Goal: Navigation & Orientation: Find specific page/section

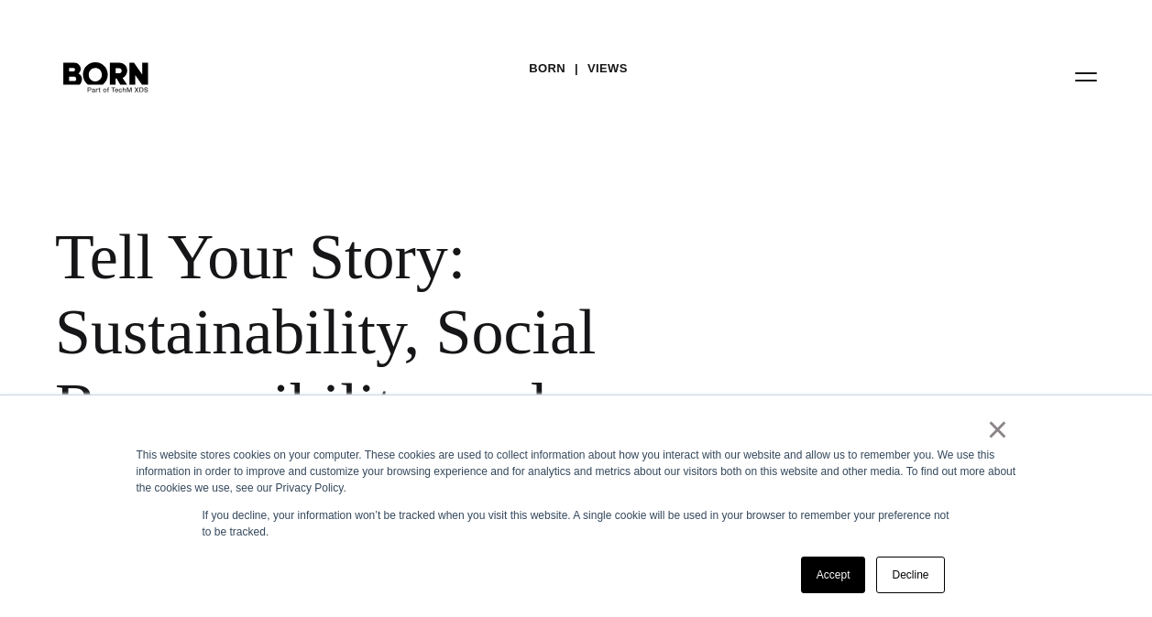
scroll to position [1979, 0]
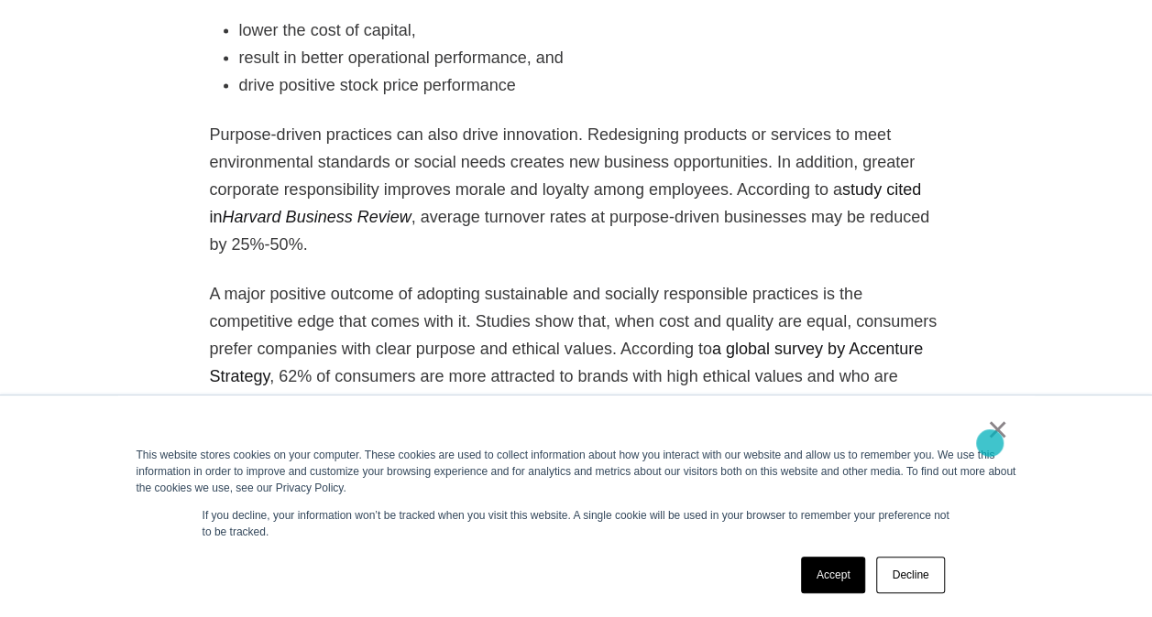
click at [988, 438] on link "×" at bounding box center [998, 429] width 22 height 16
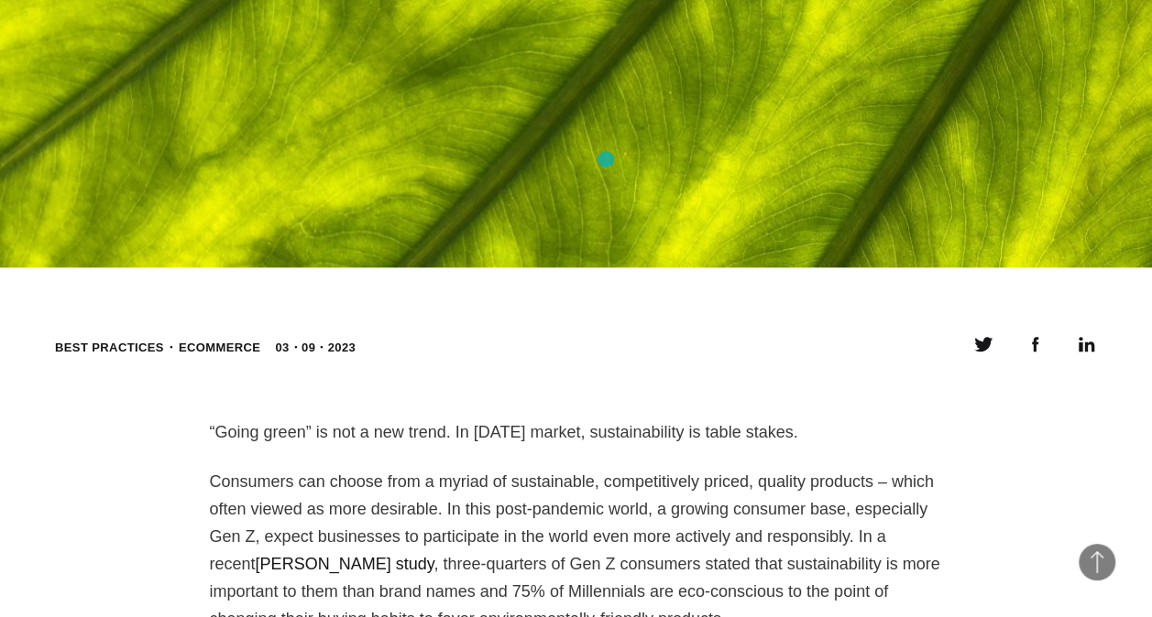
scroll to position [845, 0]
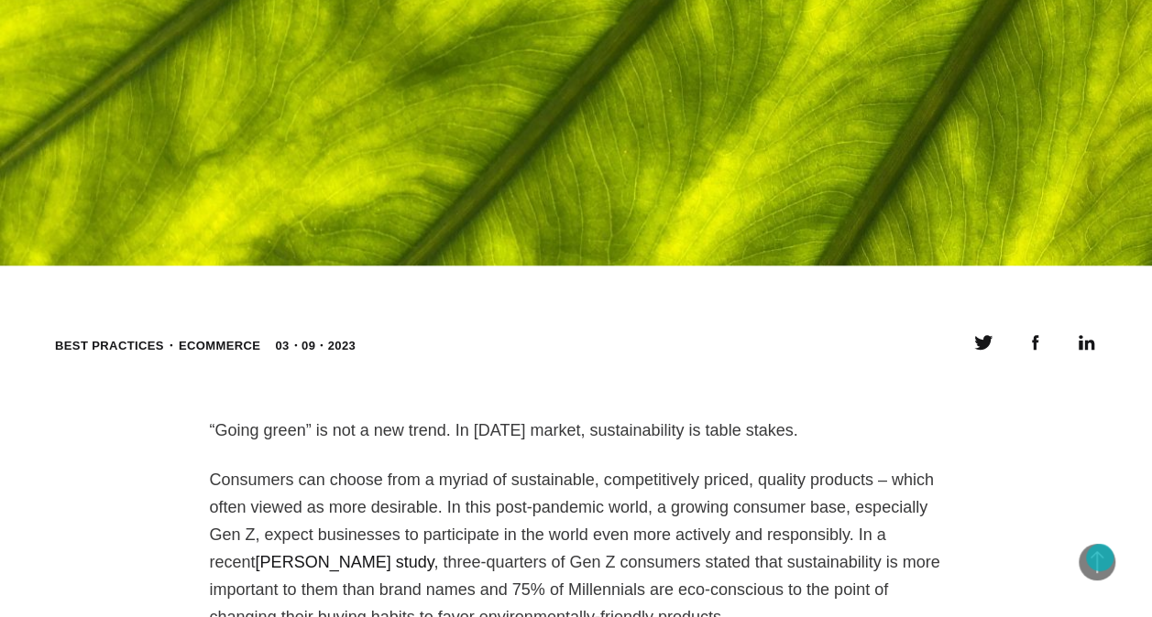
click at [1099, 558] on span "Back to Top" at bounding box center [1096, 562] width 37 height 37
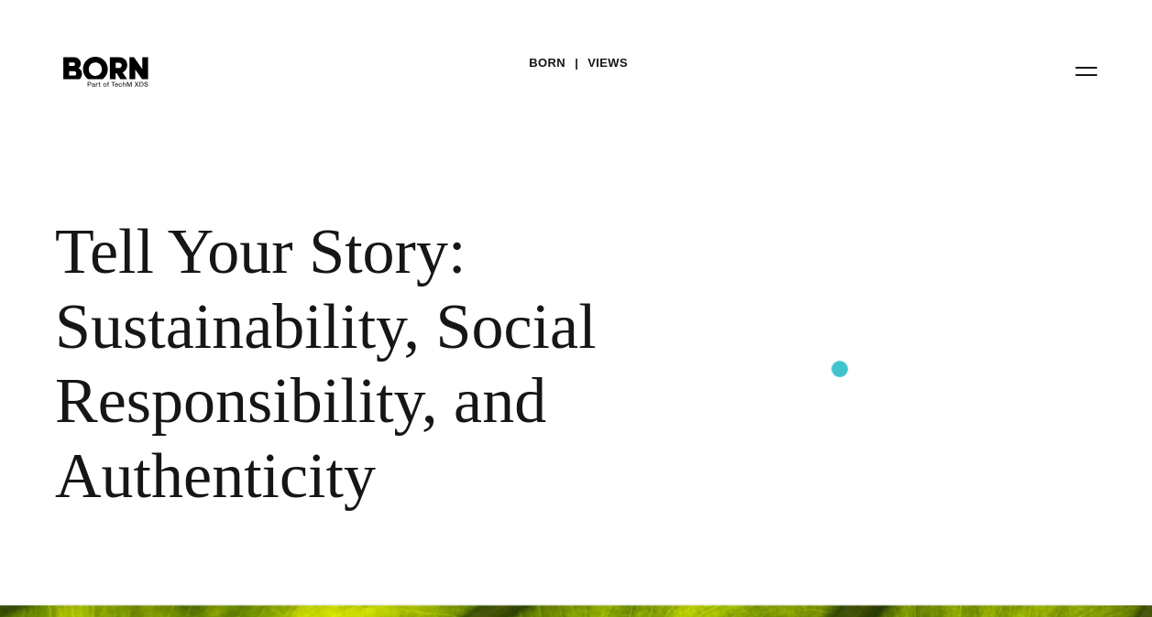
scroll to position [0, 0]
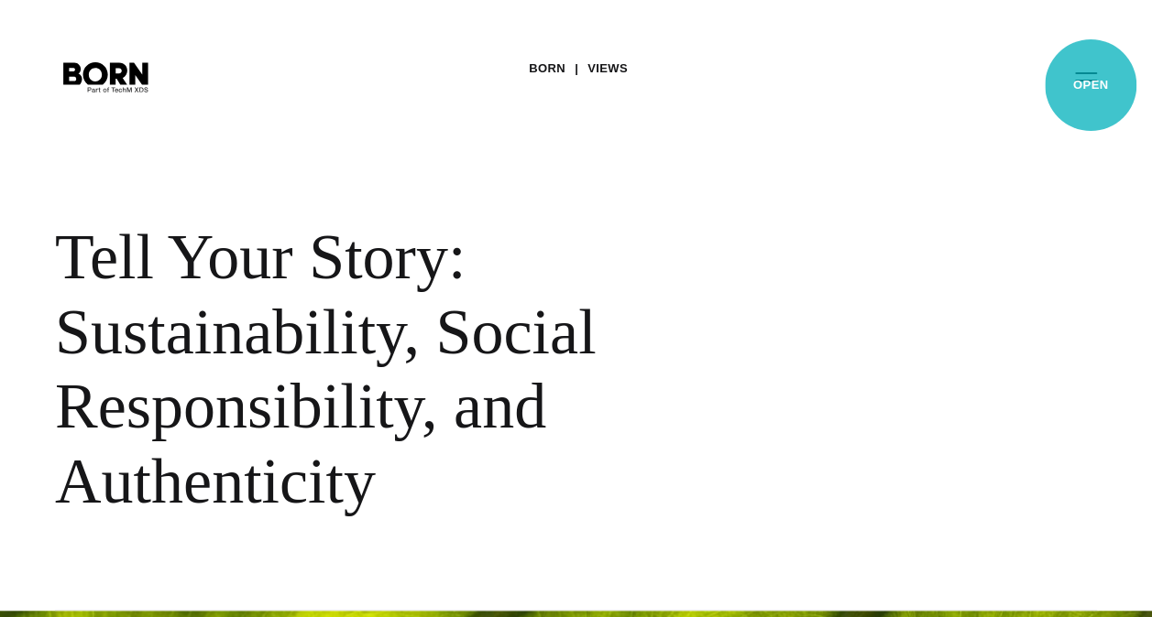
click at [1090, 85] on button "Primary Menu" at bounding box center [1086, 76] width 44 height 38
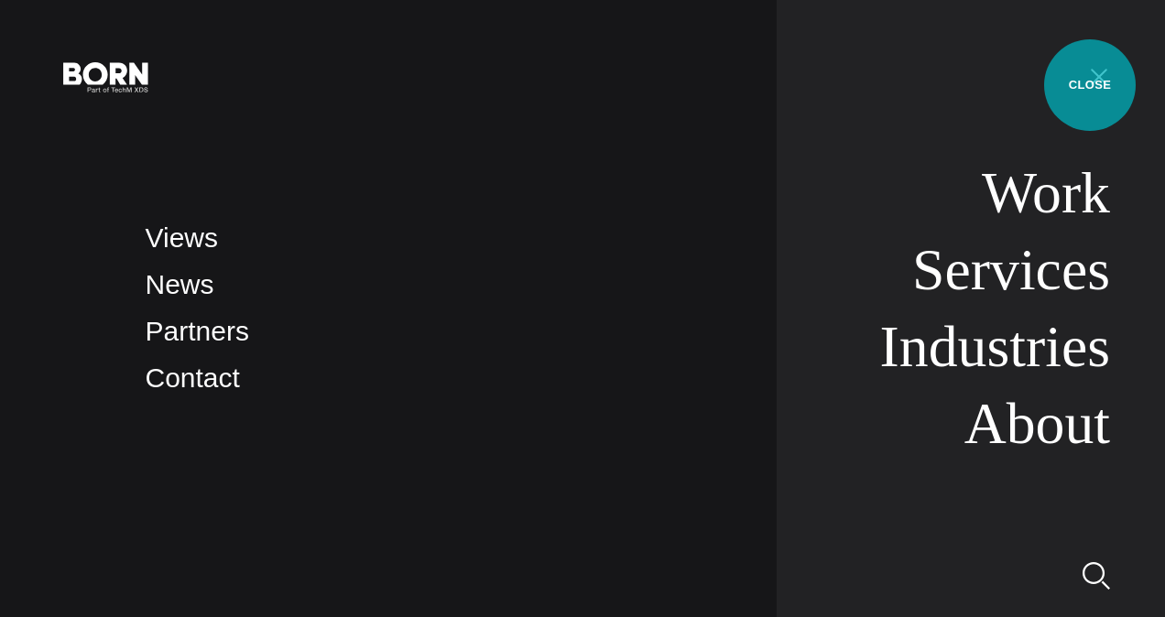
click at [1090, 85] on button "Primary Menu" at bounding box center [1099, 76] width 44 height 38
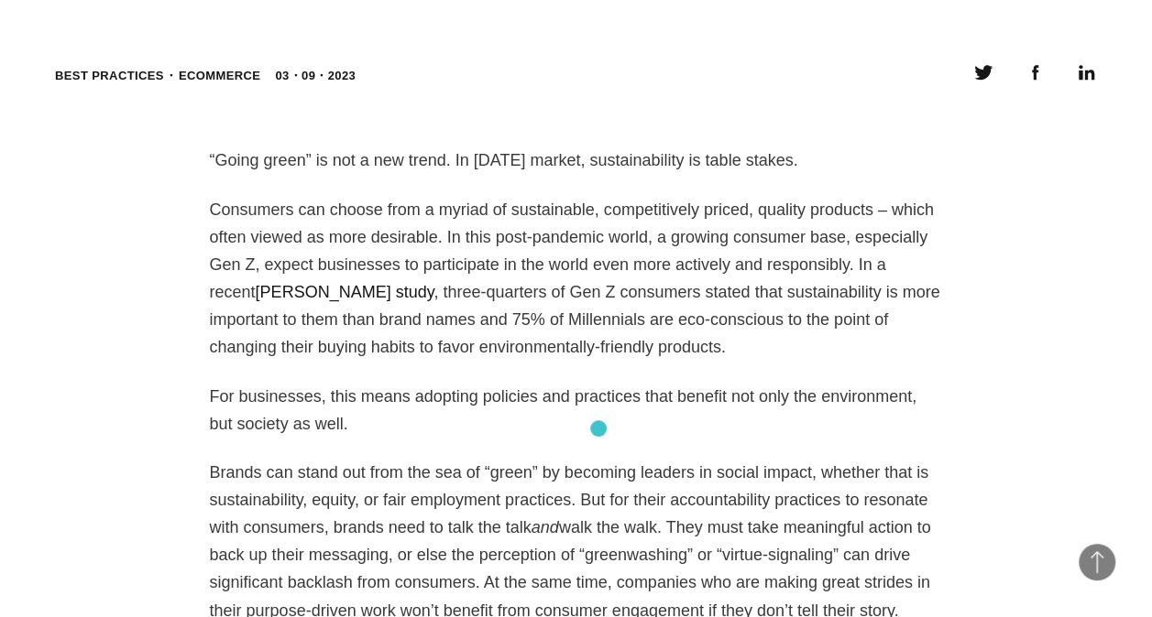
scroll to position [1148, 0]
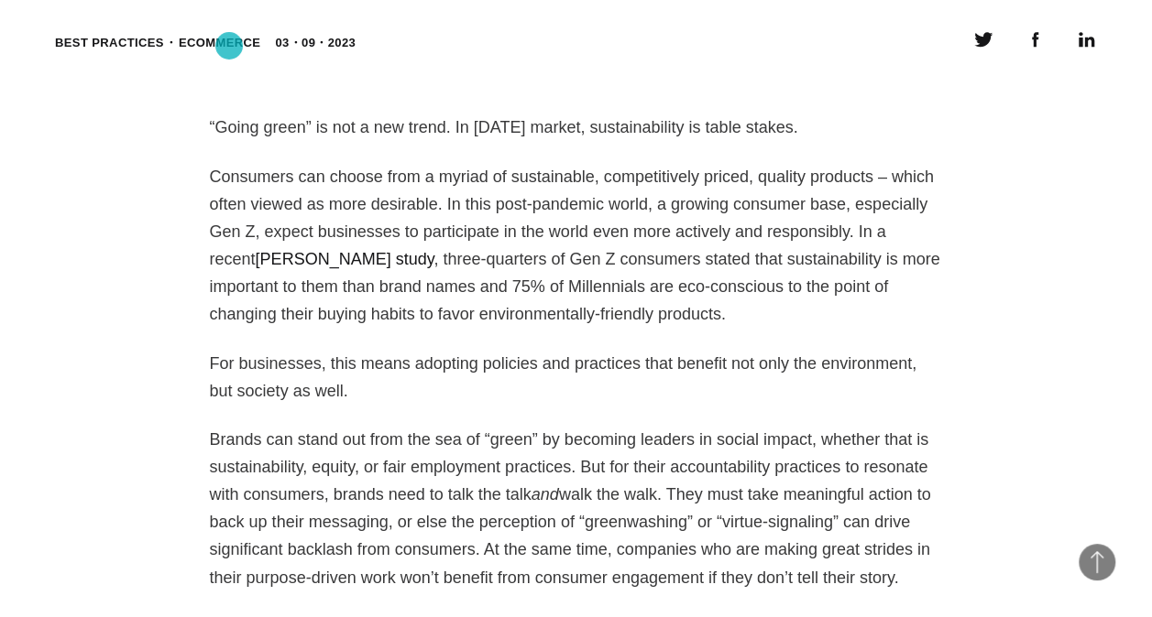
click at [229, 46] on link "eCommerce" at bounding box center [220, 43] width 82 height 14
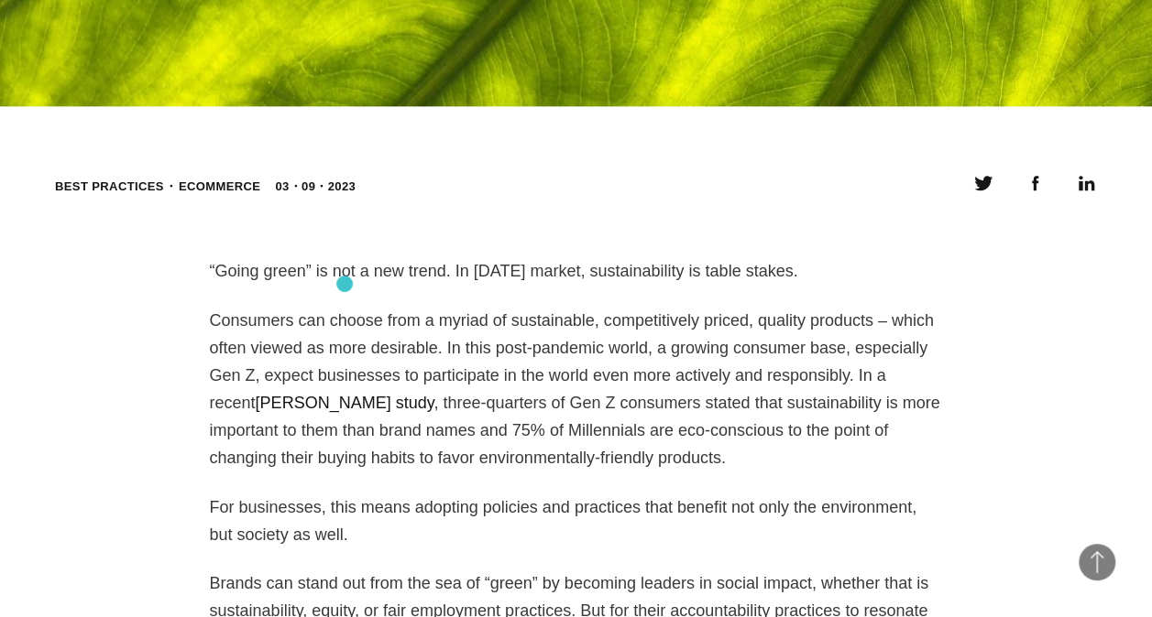
scroll to position [1087, 0]
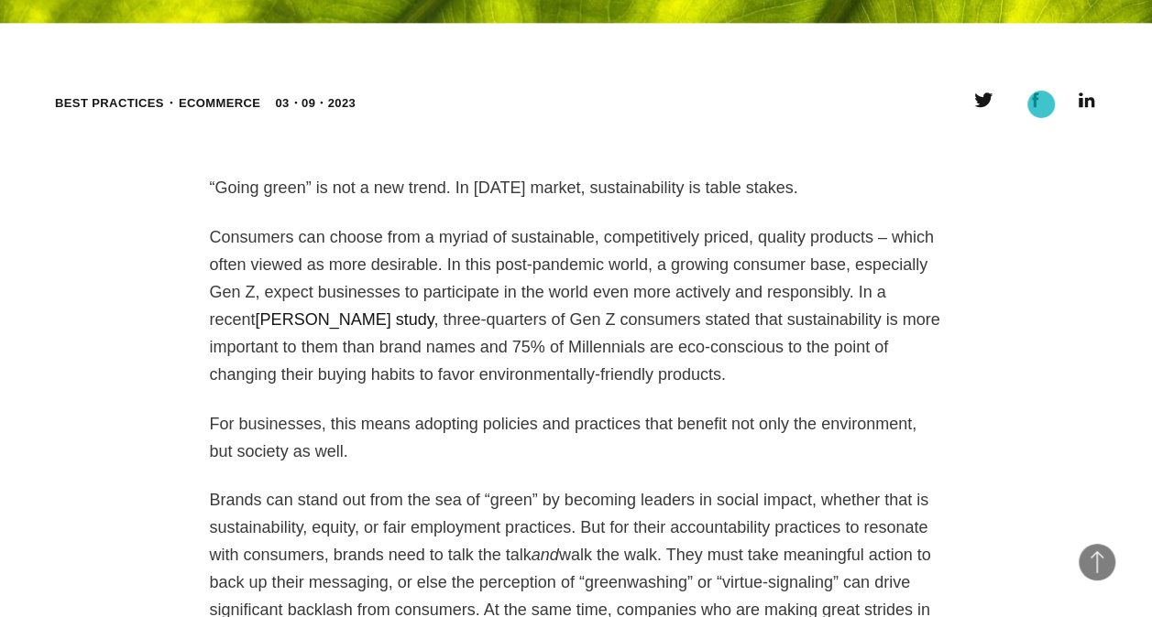
click at [1041, 104] on icon at bounding box center [1034, 100] width 22 height 22
click at [1087, 104] on icon at bounding box center [1086, 100] width 22 height 22
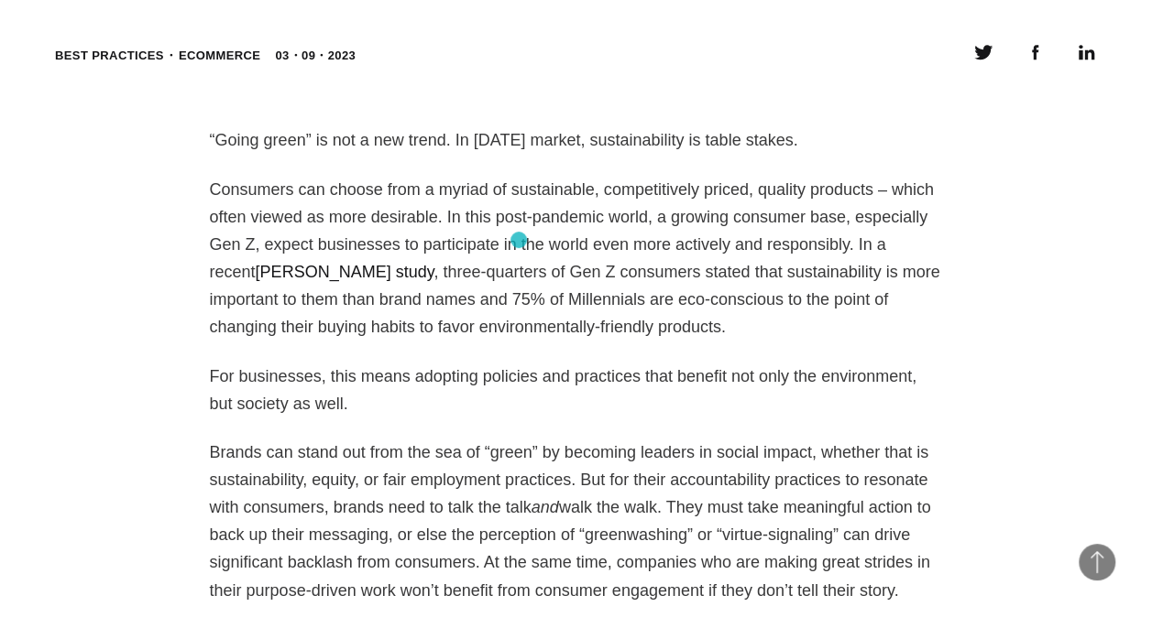
scroll to position [1123, 0]
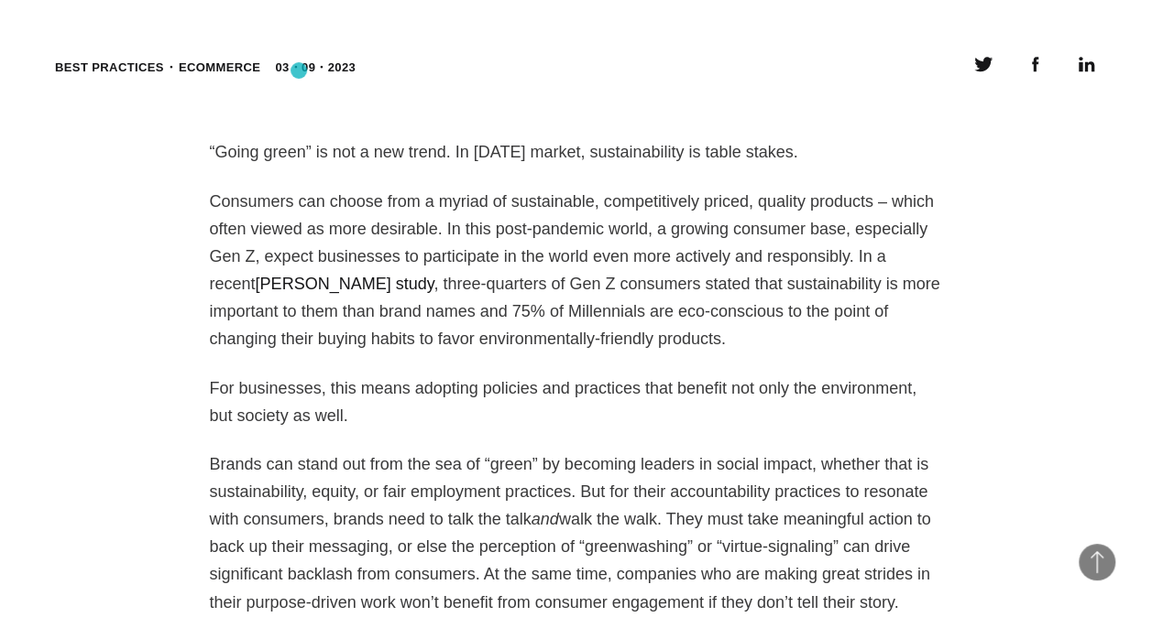
click at [299, 71] on time "03・09・2023" at bounding box center [315, 68] width 81 height 18
click at [355, 73] on header "Best practices eCommerce 03・09・2023 Twitter Facebook Linkedin" at bounding box center [576, 67] width 1042 height 29
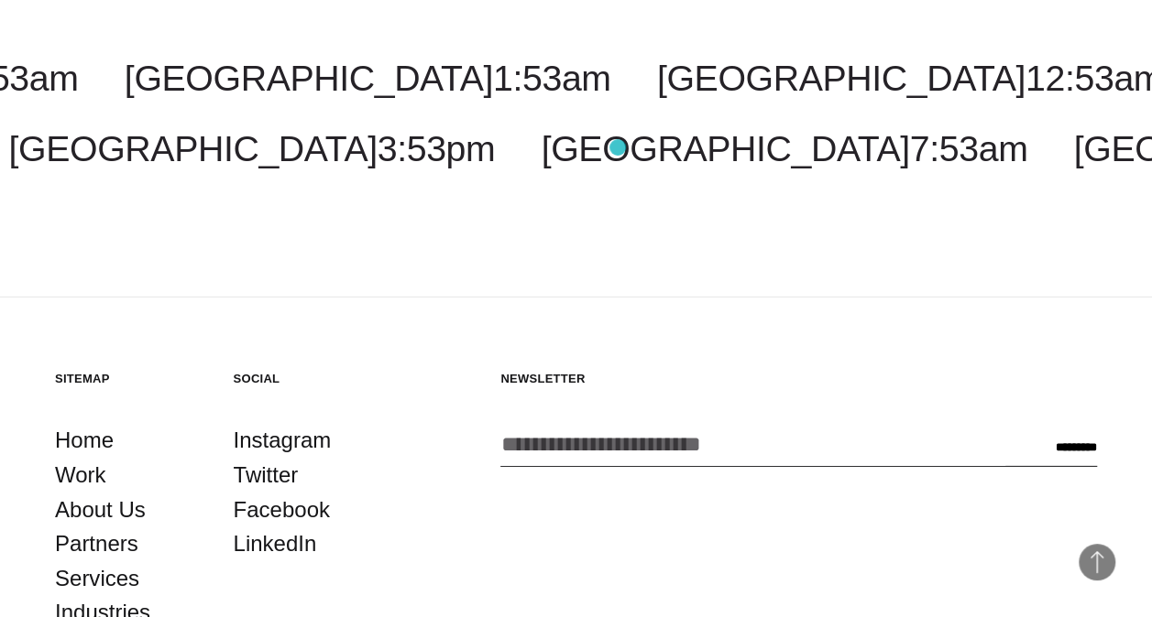
scroll to position [6025, 0]
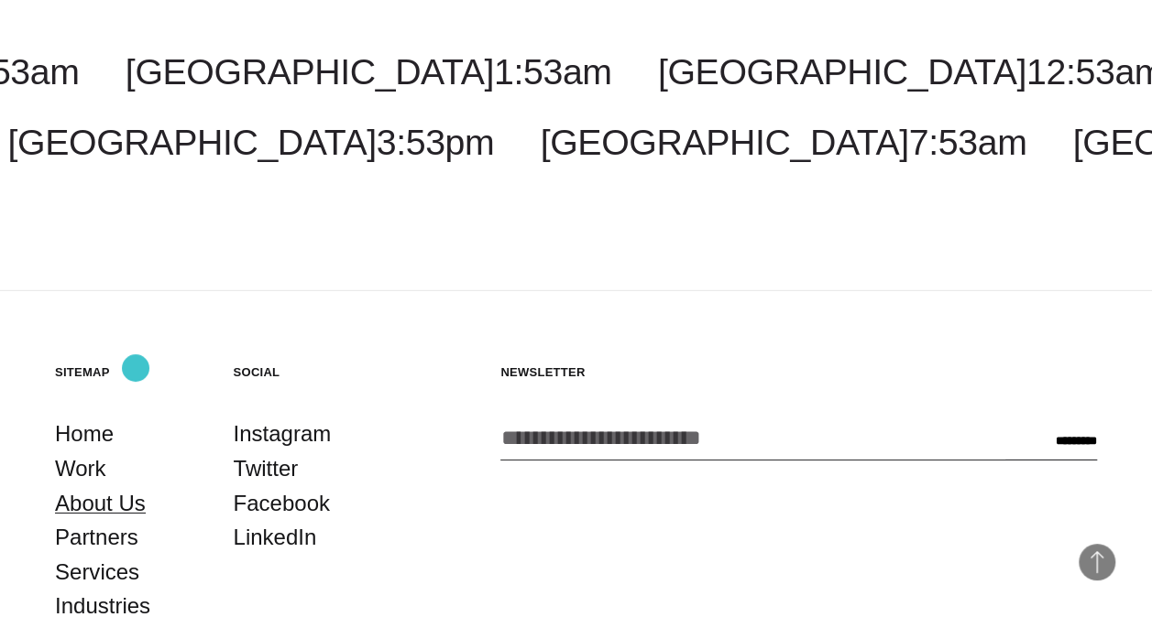
click at [136, 486] on link "About Us" at bounding box center [100, 503] width 91 height 35
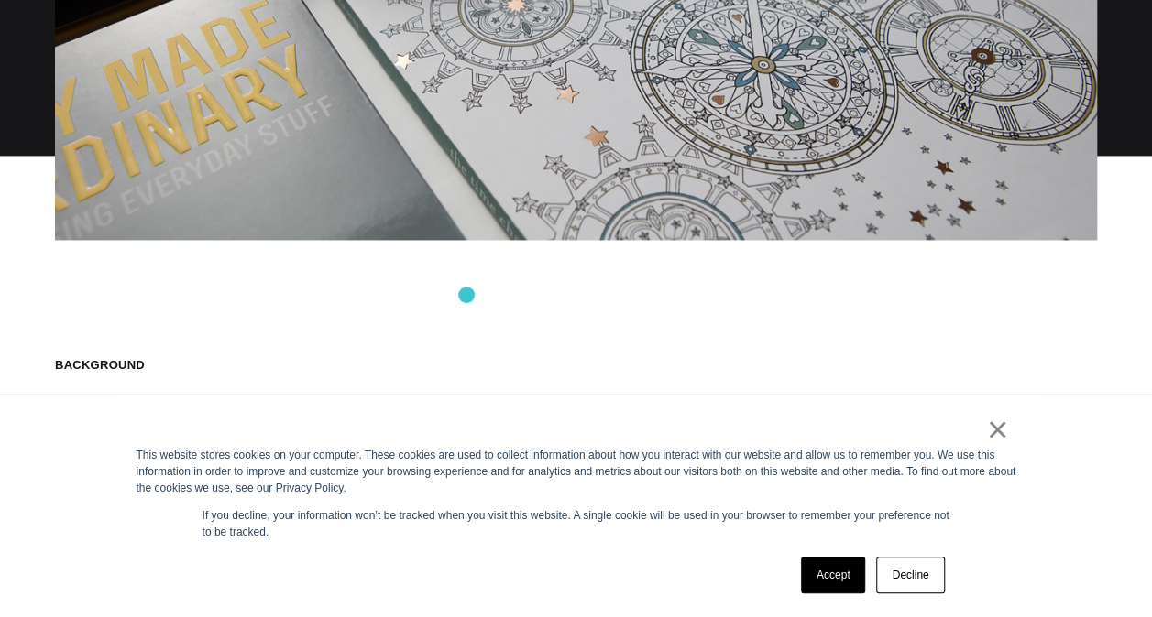
scroll to position [1220, 0]
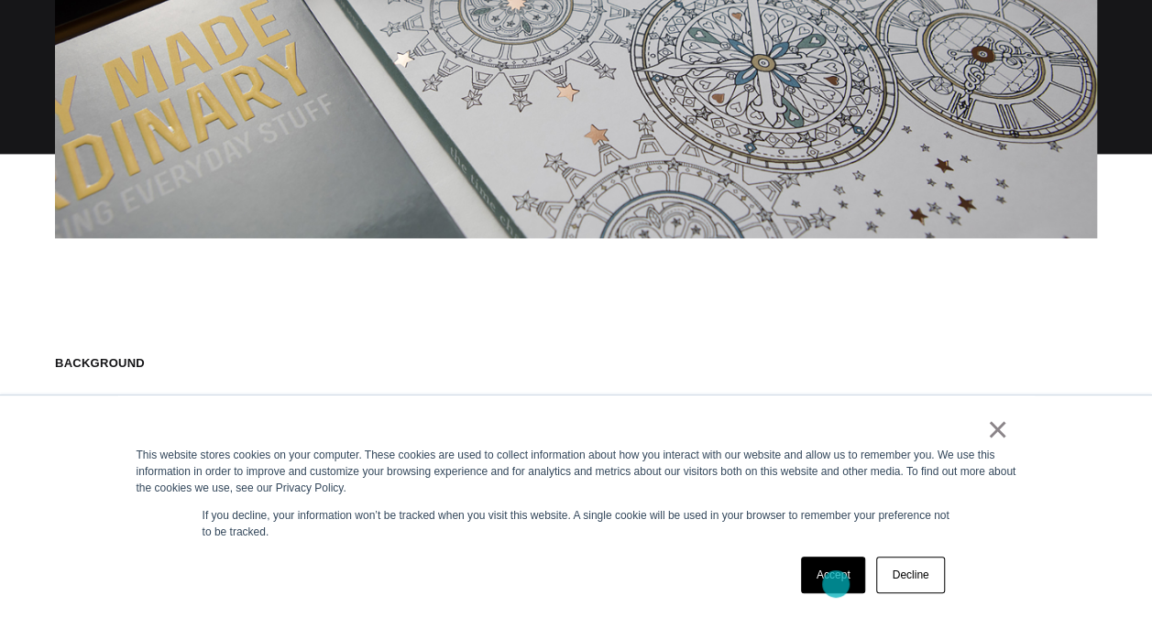
click at [836, 585] on link "Accept" at bounding box center [833, 575] width 65 height 37
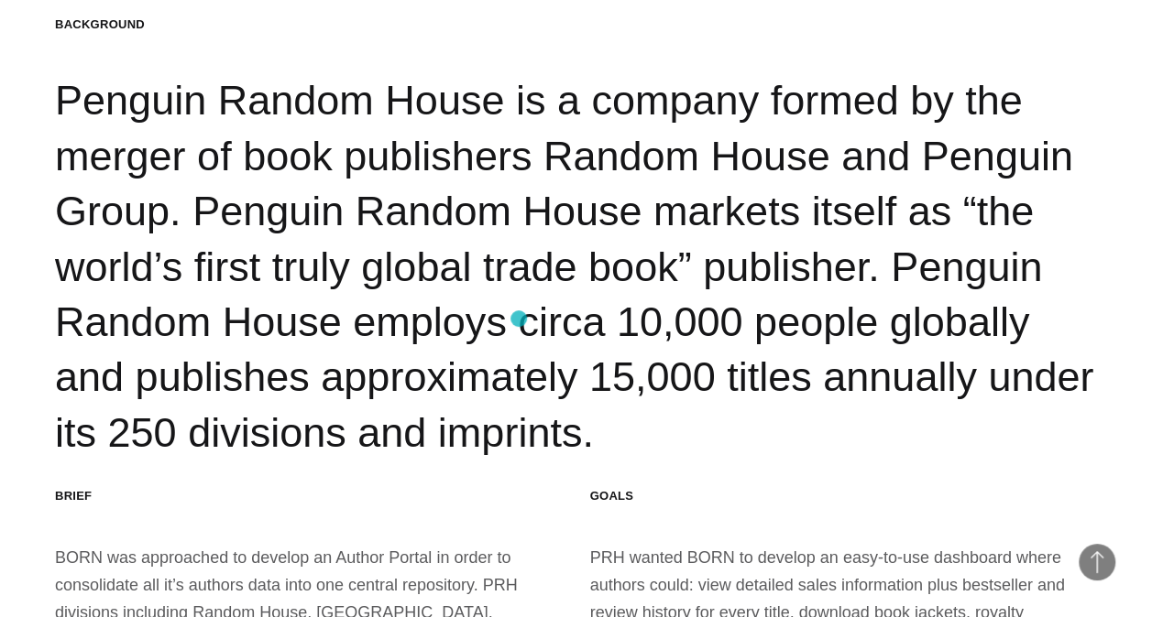
scroll to position [1710, 0]
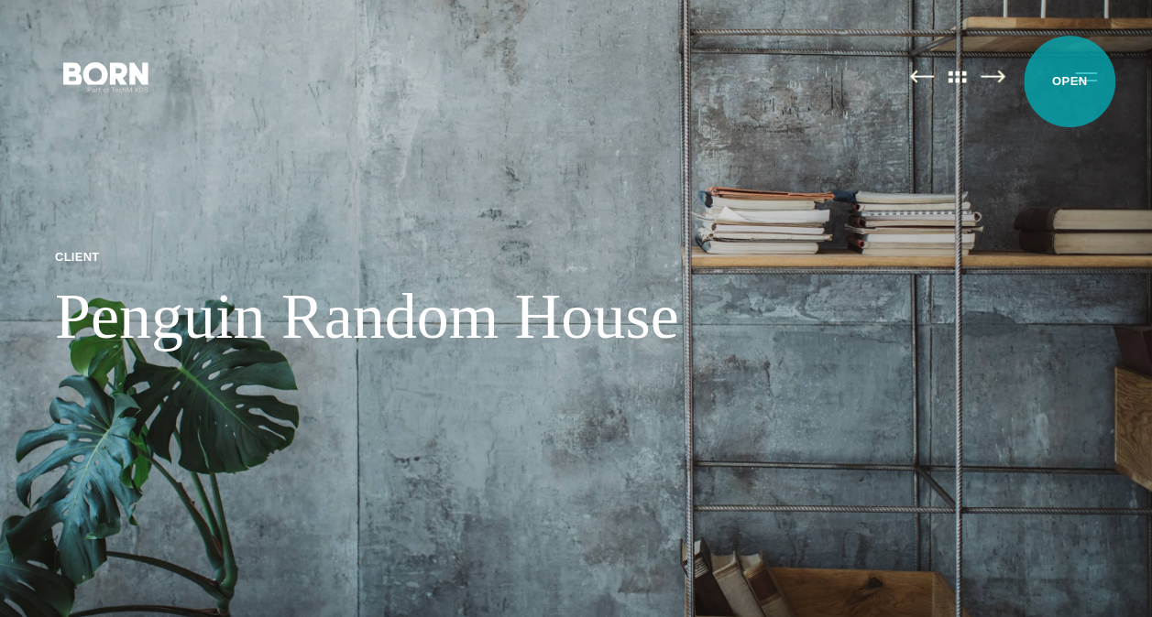
click at [1069, 82] on button "Primary Menu" at bounding box center [1086, 76] width 44 height 38
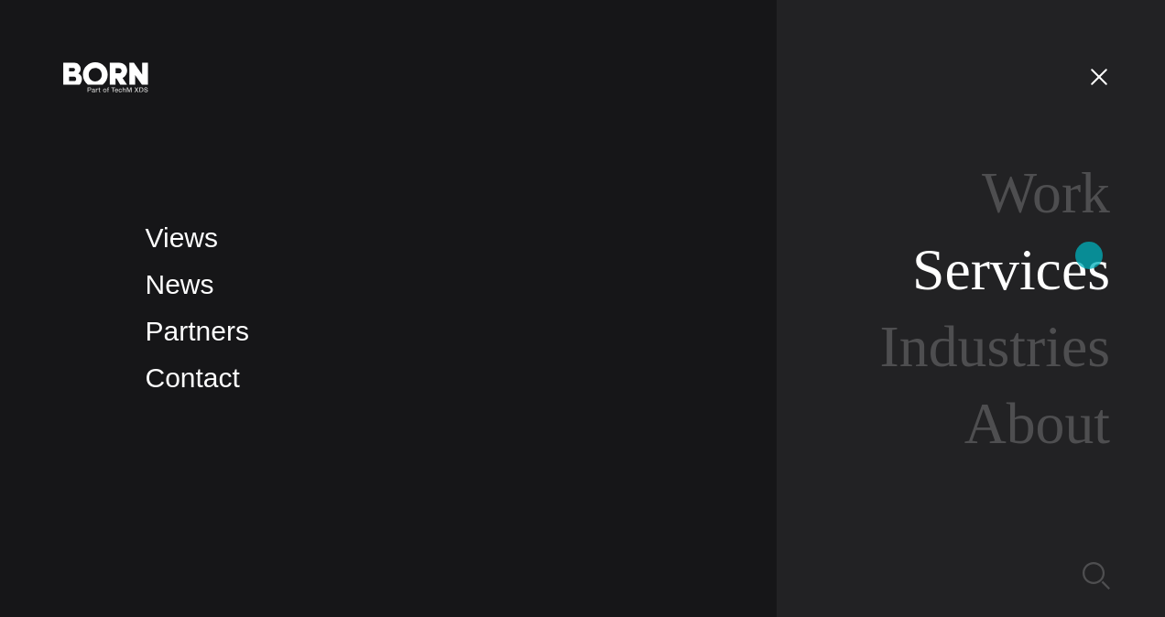
click at [1089, 256] on link "Services" at bounding box center [1011, 269] width 198 height 65
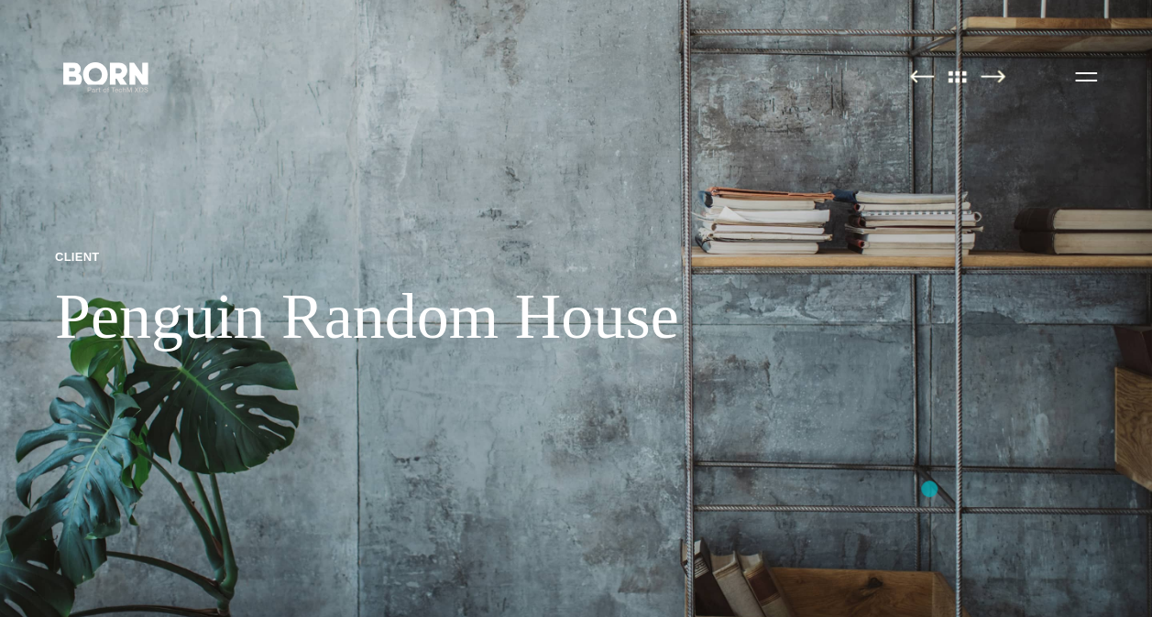
scroll to position [2, 0]
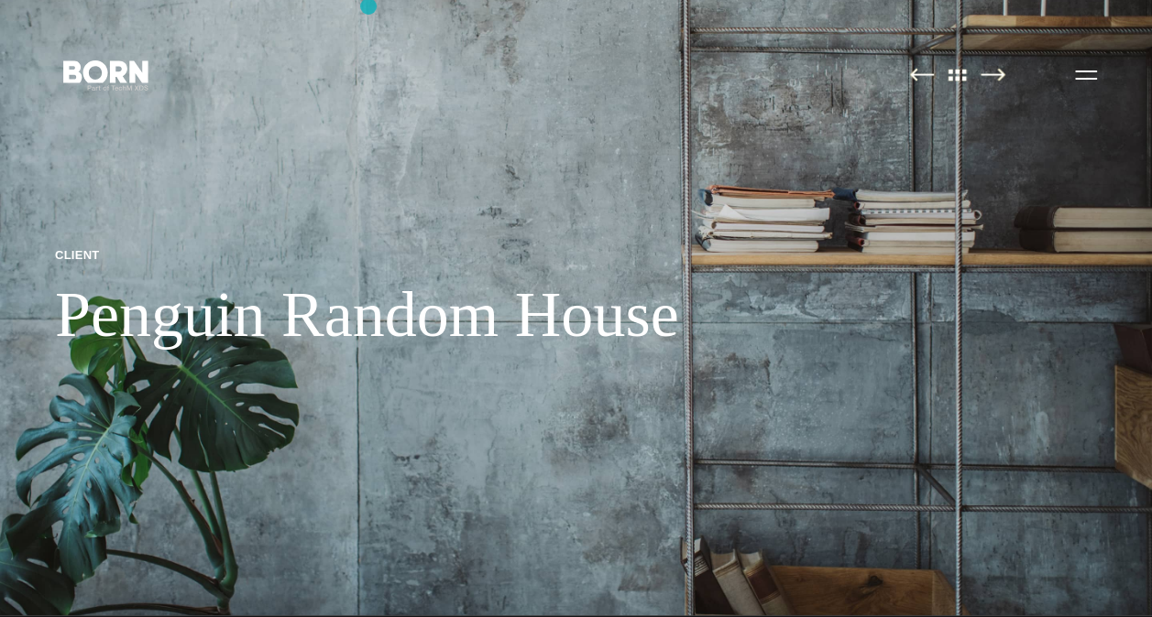
click at [170, 589] on img at bounding box center [576, 306] width 1152 height 617
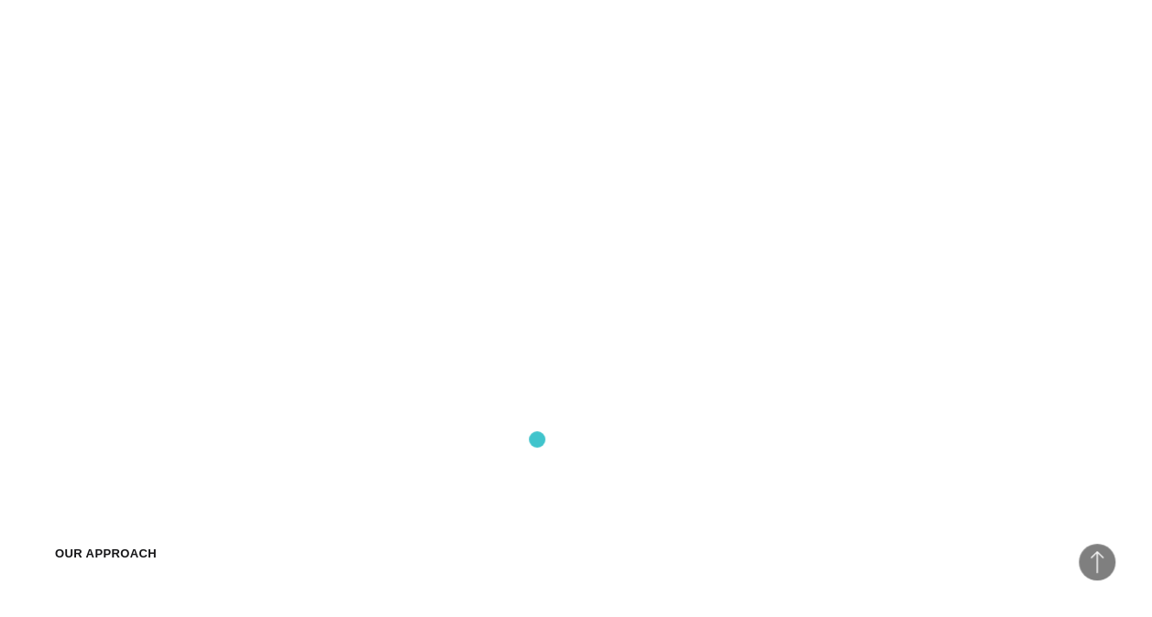
scroll to position [1367, 0]
